Goal: Task Accomplishment & Management: Use online tool/utility

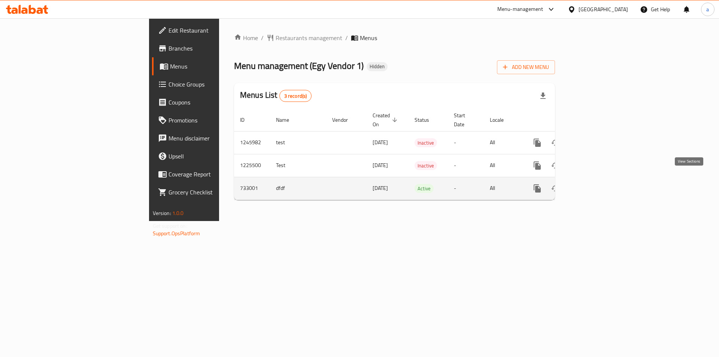
click at [596, 184] on icon "enhanced table" at bounding box center [591, 188] width 9 height 9
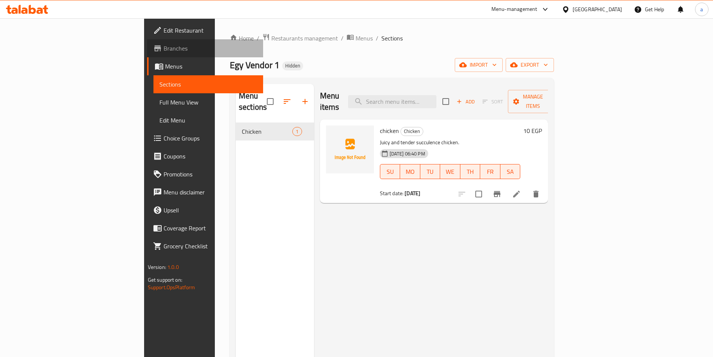
click at [147, 53] on link "Branches" at bounding box center [205, 48] width 116 height 18
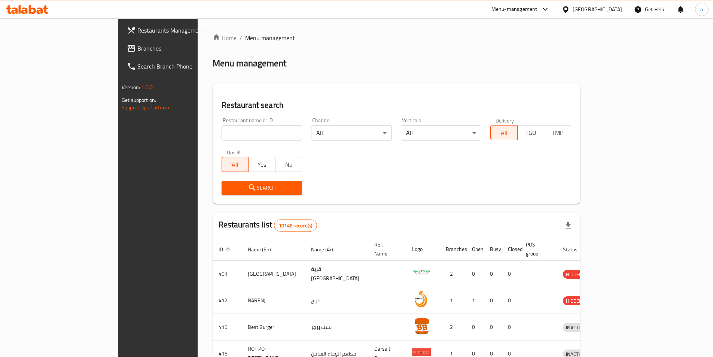
click at [620, 9] on div "Oman" at bounding box center [597, 9] width 49 height 8
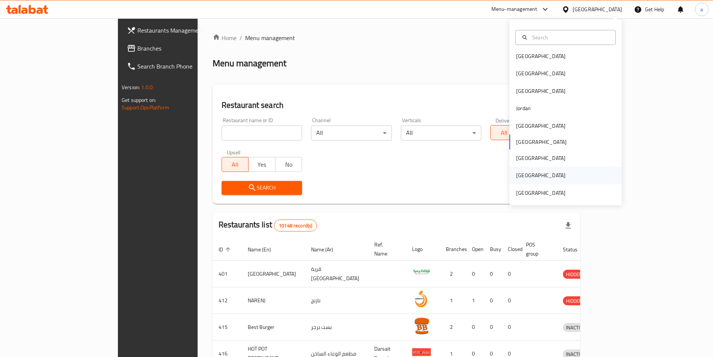
scroll to position [4, 0]
click at [535, 198] on div "United Arab Emirates" at bounding box center [540, 191] width 61 height 17
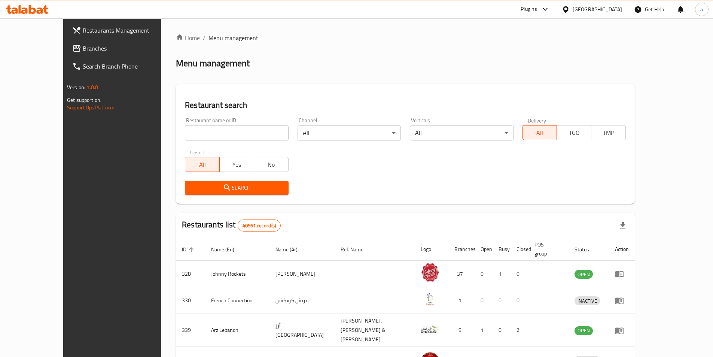
click at [596, 7] on div "United Arab Emirates" at bounding box center [597, 9] width 49 height 8
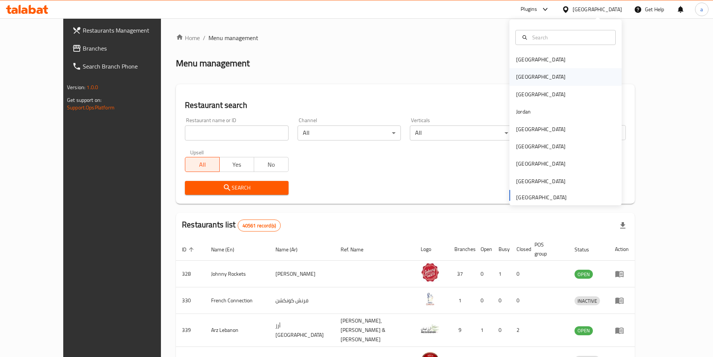
click at [542, 84] on div "[GEOGRAPHIC_DATA]" at bounding box center [566, 76] width 112 height 17
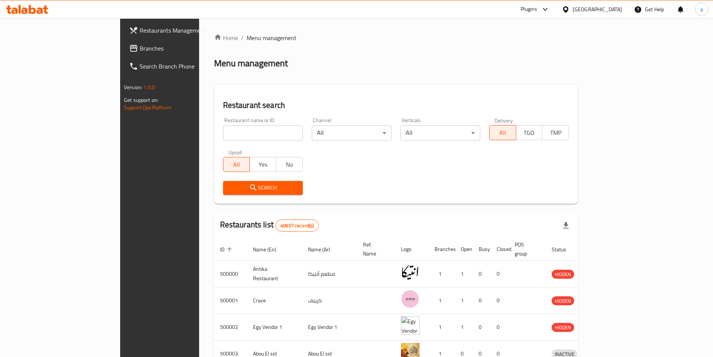
click at [537, 11] on div "Plugins" at bounding box center [529, 9] width 16 height 9
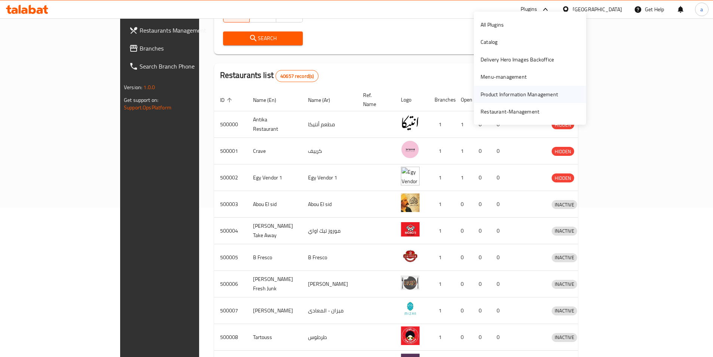
scroll to position [150, 0]
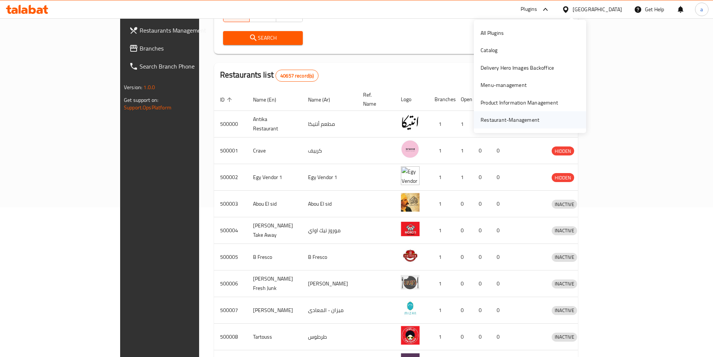
click at [523, 118] on div "Restaurant-Management" at bounding box center [510, 120] width 59 height 8
